Goal: Check status: Check status

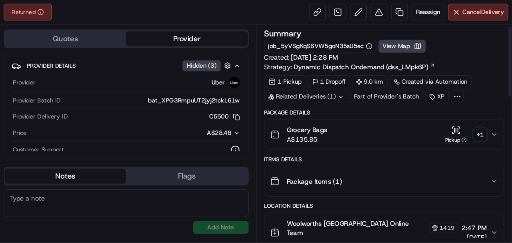
scroll to position [29, 0]
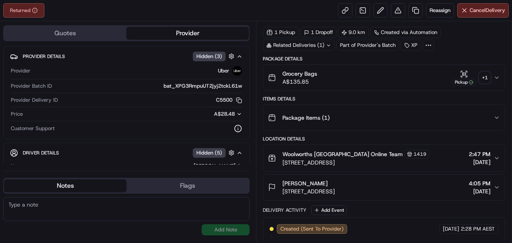
click at [438, 75] on div "+ 1" at bounding box center [484, 77] width 11 height 11
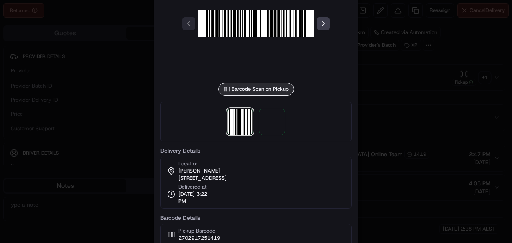
click at [258, 116] on div at bounding box center [255, 121] width 191 height 39
click at [262, 118] on img at bounding box center [272, 122] width 26 height 26
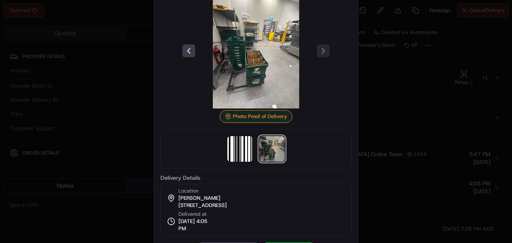
click at [419, 96] on div at bounding box center [256, 121] width 512 height 243
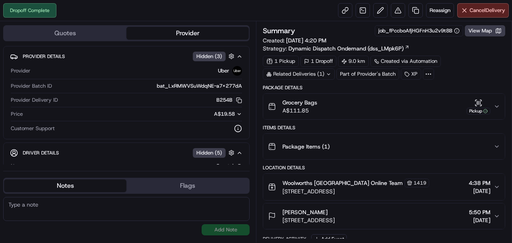
click at [498, 107] on icon "button" at bounding box center [496, 106] width 6 height 6
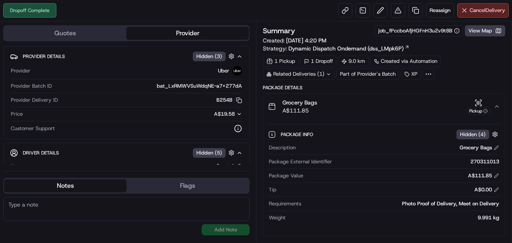
click at [495, 106] on icon "button" at bounding box center [496, 106] width 6 height 6
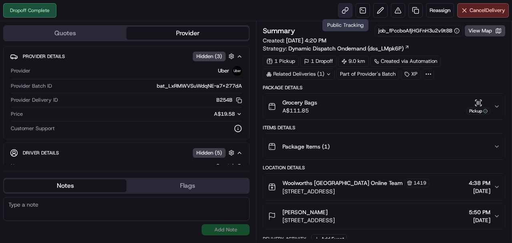
click at [344, 10] on link at bounding box center [345, 10] width 14 height 14
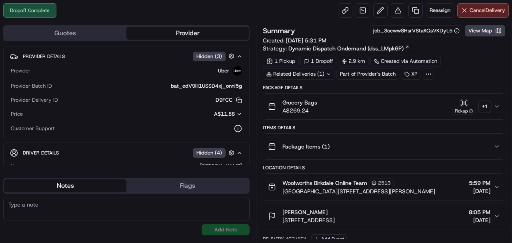
click at [485, 104] on div "+ 1" at bounding box center [484, 106] width 11 height 11
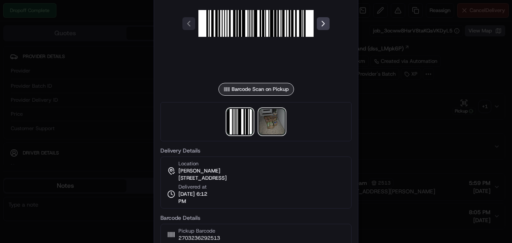
click at [278, 117] on img at bounding box center [272, 122] width 26 height 26
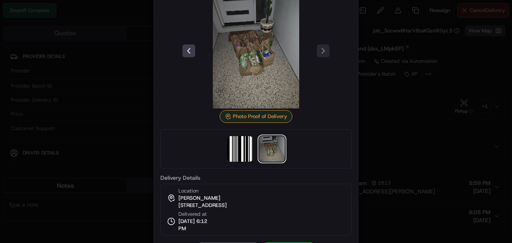
click at [381, 94] on div at bounding box center [256, 121] width 512 height 243
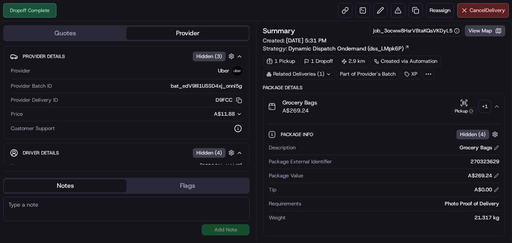
click at [398, 95] on button "Grocery Bags A$269.24 Pickup + 1" at bounding box center [384, 107] width 242 height 26
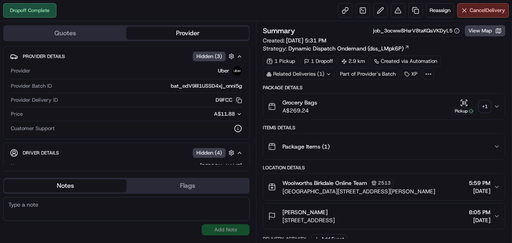
drag, startPoint x: 281, startPoint y: 220, endPoint x: 412, endPoint y: 219, distance: 130.8
click at [335, 219] on div "Alexandra Hynes 285 Main Rd, U 3, Wellington Point, QLD 4160, AU" at bounding box center [301, 216] width 67 height 16
copy span "285 Main Rd, U 3, Wellington Point, QLD 4160, AU"
click at [346, 10] on link at bounding box center [345, 10] width 14 height 14
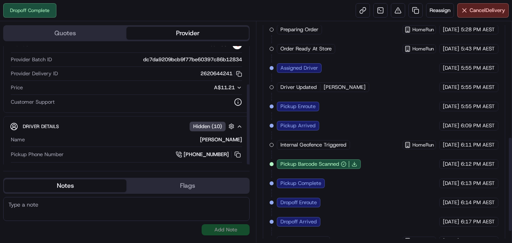
scroll to position [57, 0]
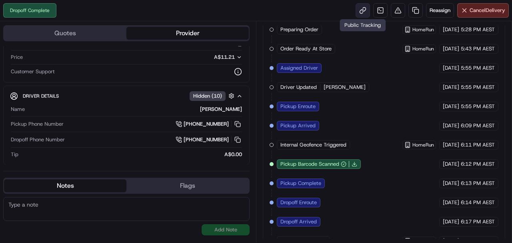
click at [364, 6] on link at bounding box center [363, 10] width 14 height 14
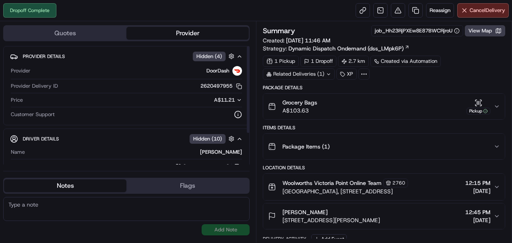
scroll to position [43, 0]
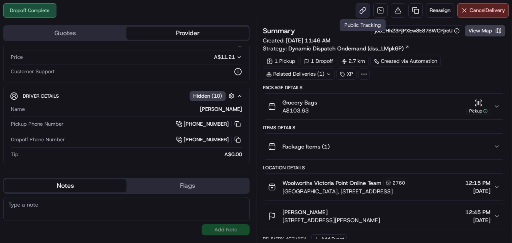
click at [365, 6] on link at bounding box center [363, 10] width 14 height 14
